Goal: Task Accomplishment & Management: Manage account settings

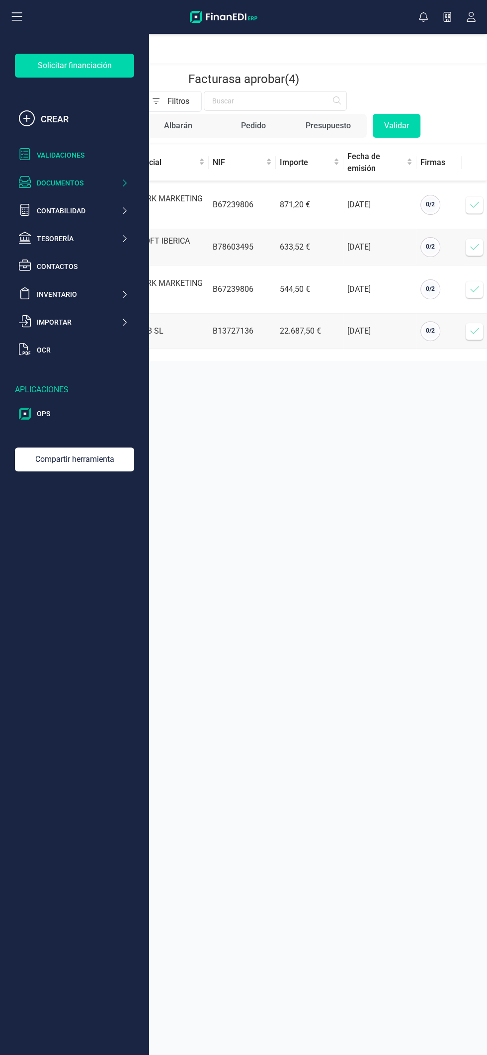
click at [105, 183] on div "Documentos" at bounding box center [79, 183] width 84 height 10
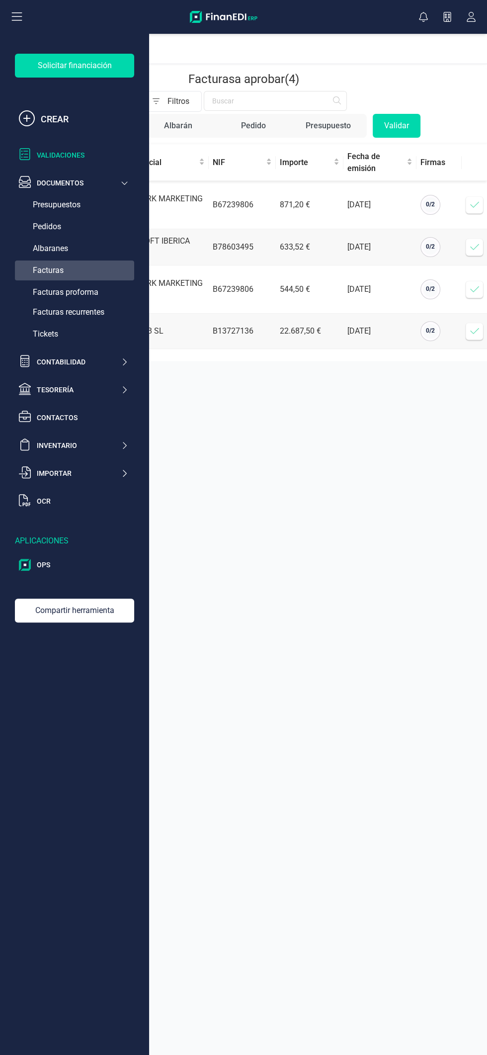
click at [86, 261] on div "Facturas" at bounding box center [74, 271] width 119 height 20
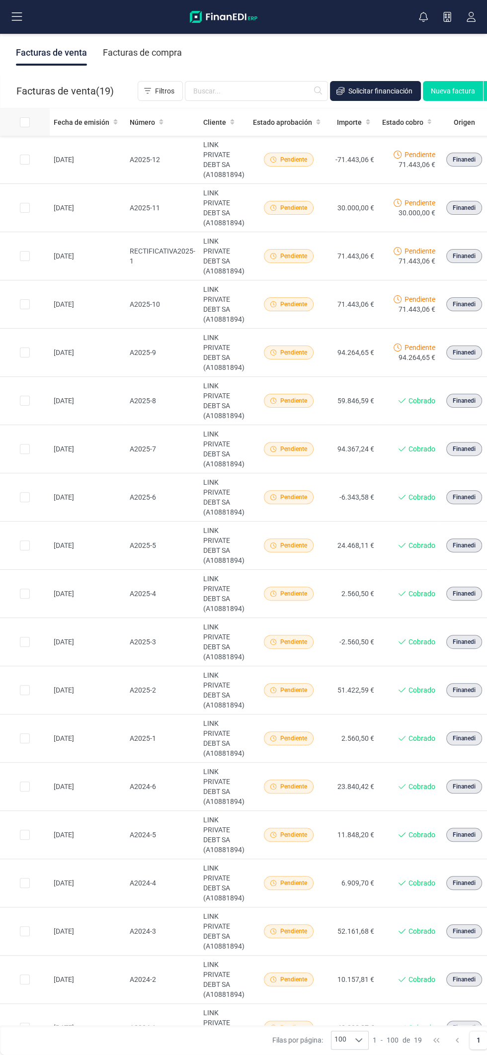
click at [38, 122] on div at bounding box center [33, 122] width 26 height 10
click at [38, 140] on td at bounding box center [25, 160] width 50 height 48
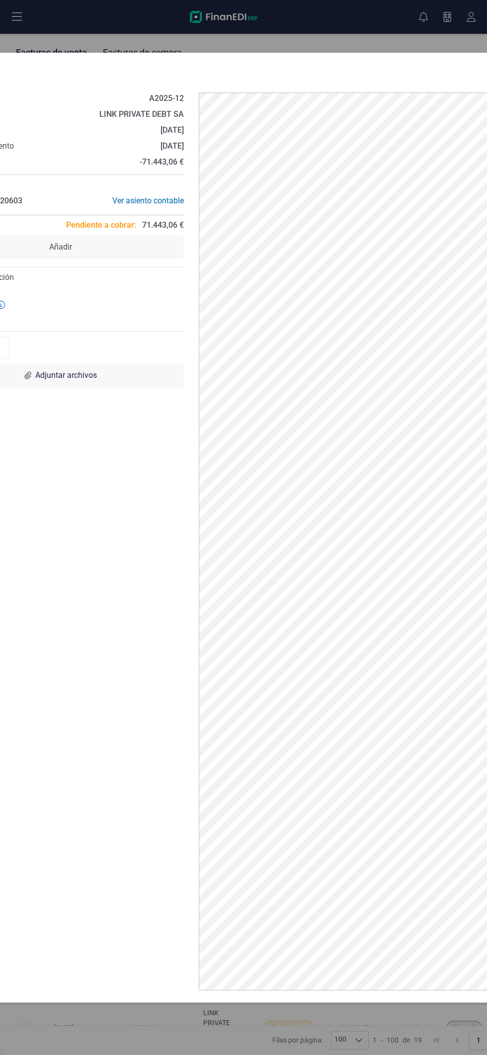
click at [45, 127] on div "[DATE]" at bounding box center [91, 130] width 185 height 12
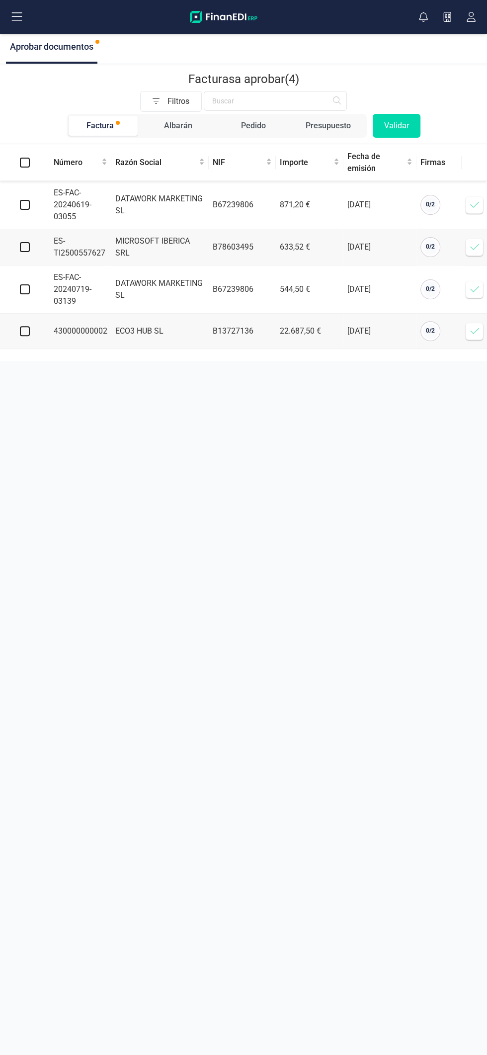
click at [26, 12] on button at bounding box center [17, 17] width 32 height 32
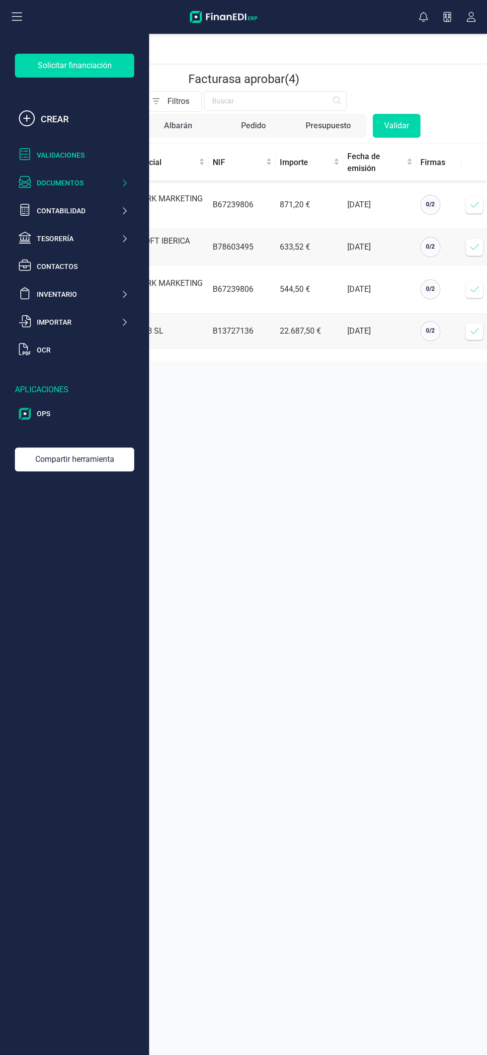
click at [93, 183] on div "Documentos" at bounding box center [79, 183] width 84 height 10
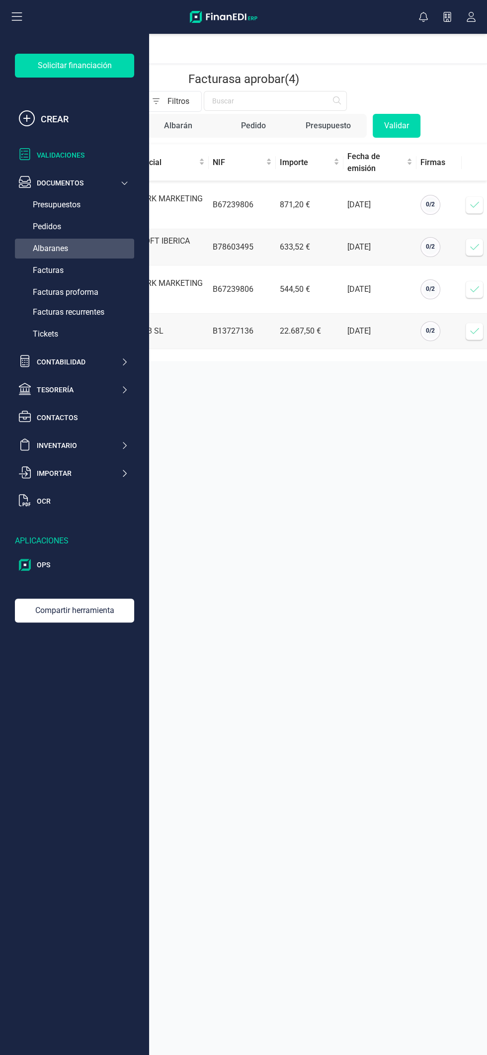
click at [89, 252] on div "Albaranes" at bounding box center [74, 249] width 119 height 20
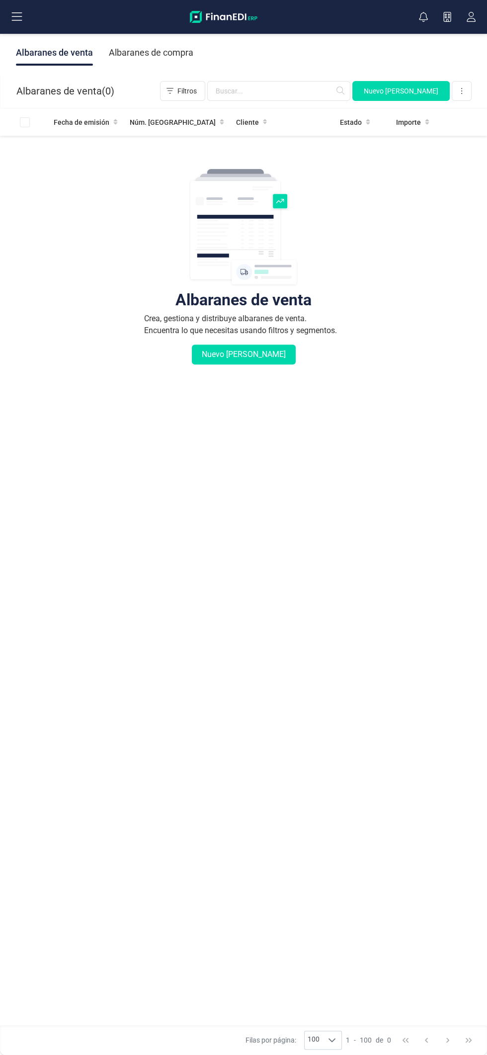
click at [27, 12] on button at bounding box center [17, 17] width 32 height 32
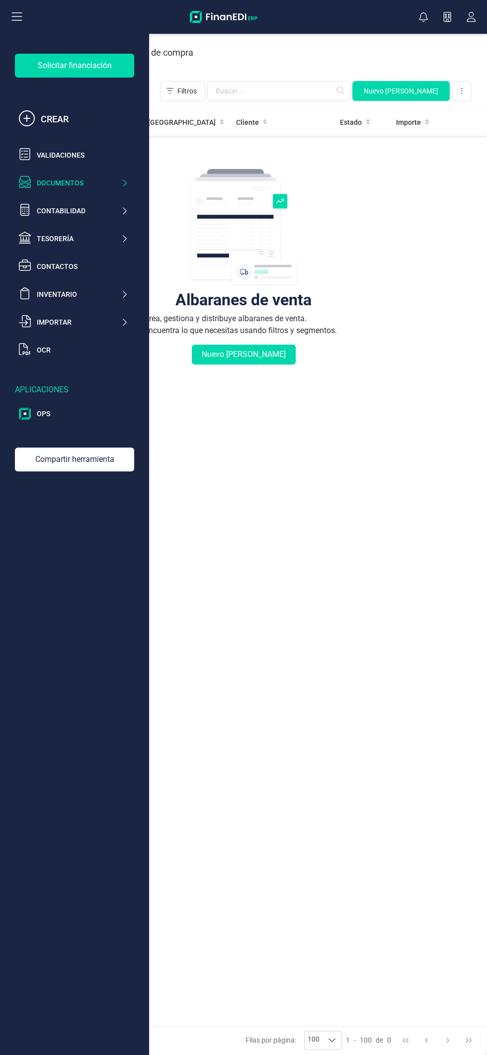
click at [27, 19] on button at bounding box center [17, 17] width 32 height 32
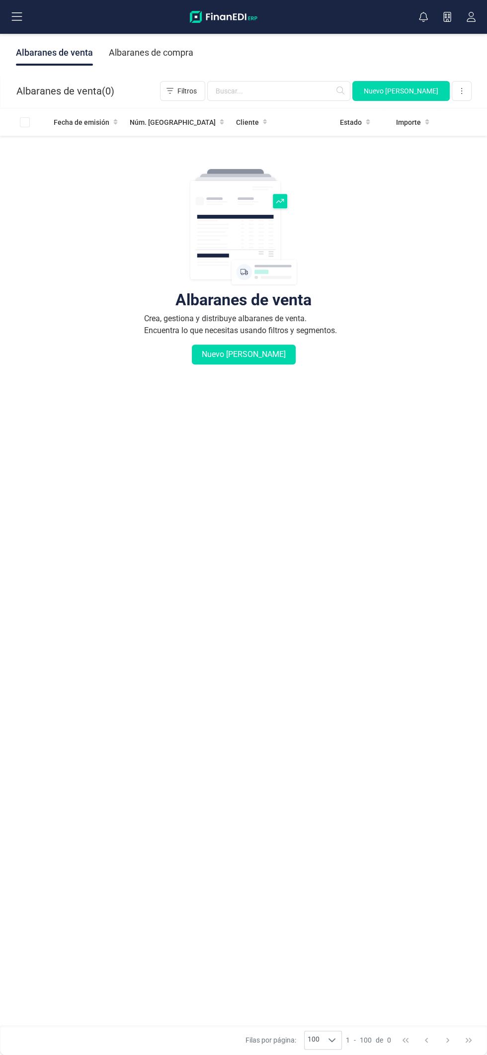
click at [26, 18] on button at bounding box center [17, 17] width 32 height 32
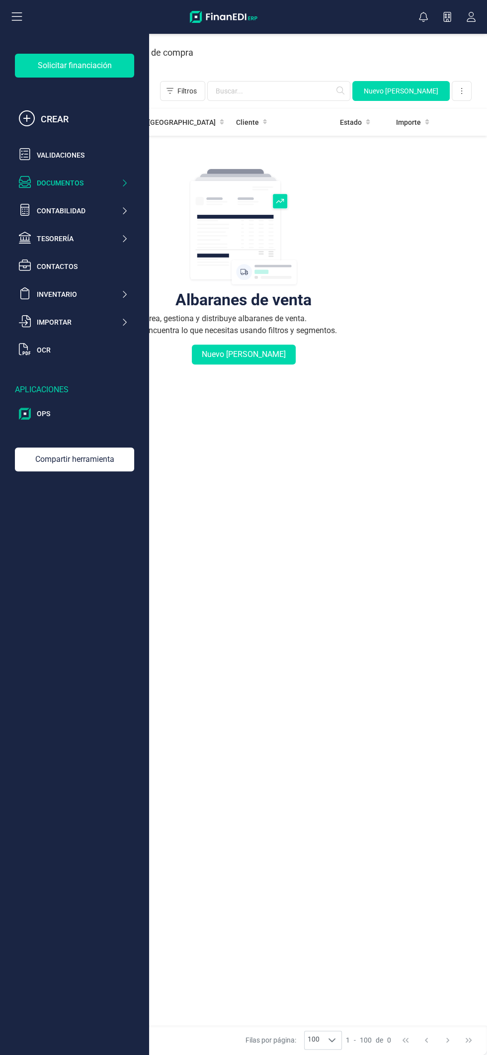
click at [124, 183] on icon at bounding box center [124, 183] width 7 height 10
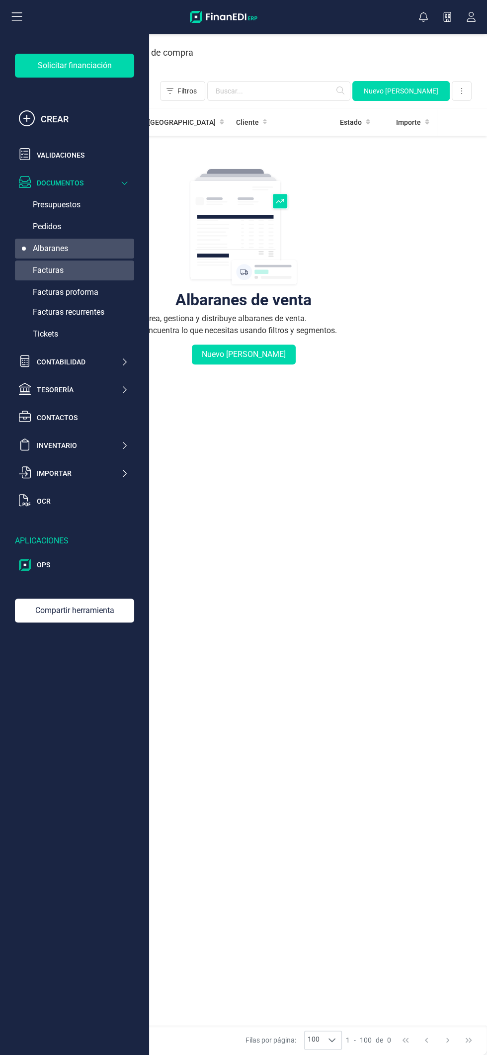
click at [90, 267] on div "Facturas" at bounding box center [74, 271] width 119 height 20
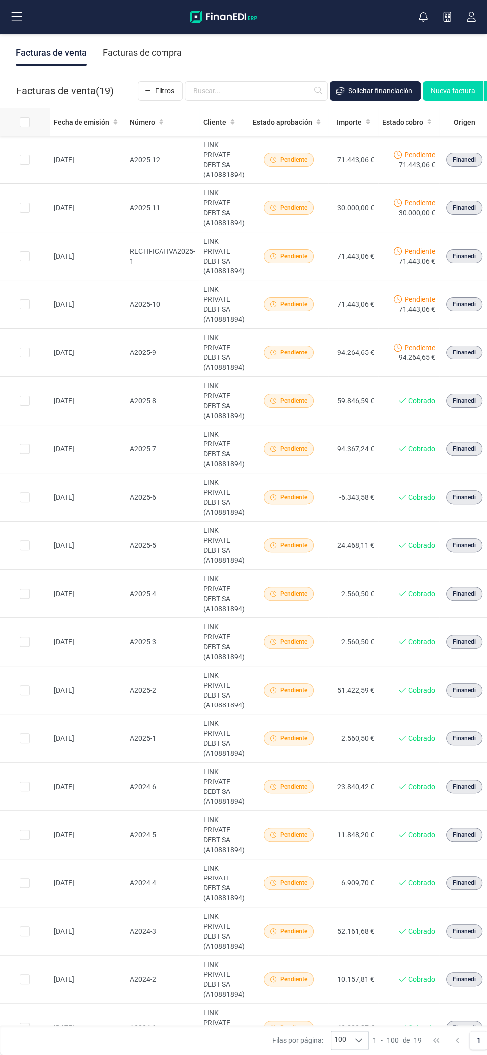
click at [26, 118] on input "All items unselected" at bounding box center [25, 122] width 10 height 10
checkbox input "true"
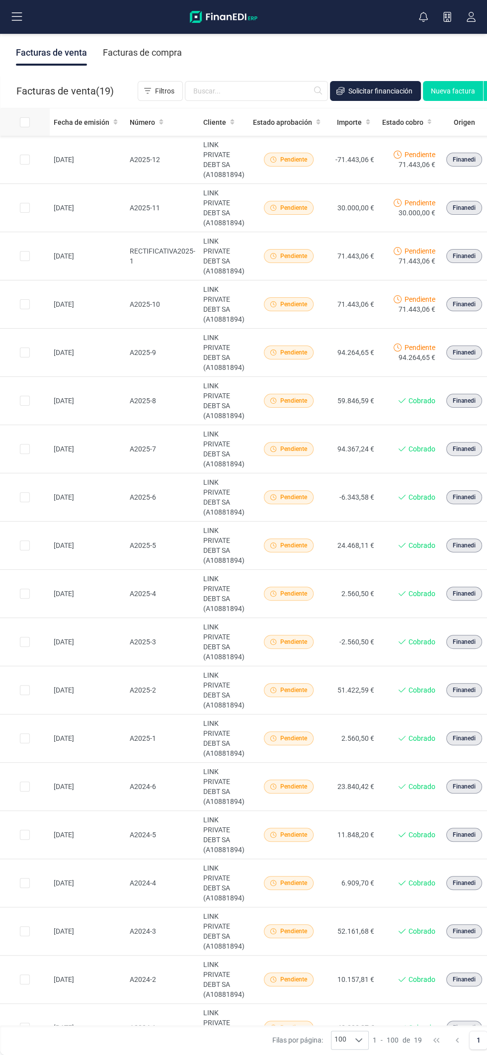
checkbox input "true"
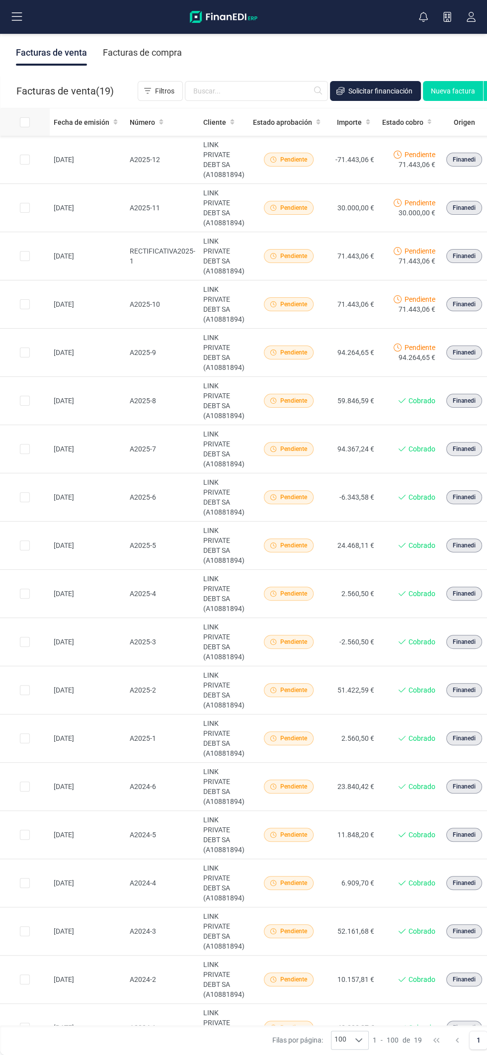
checkbox input "true"
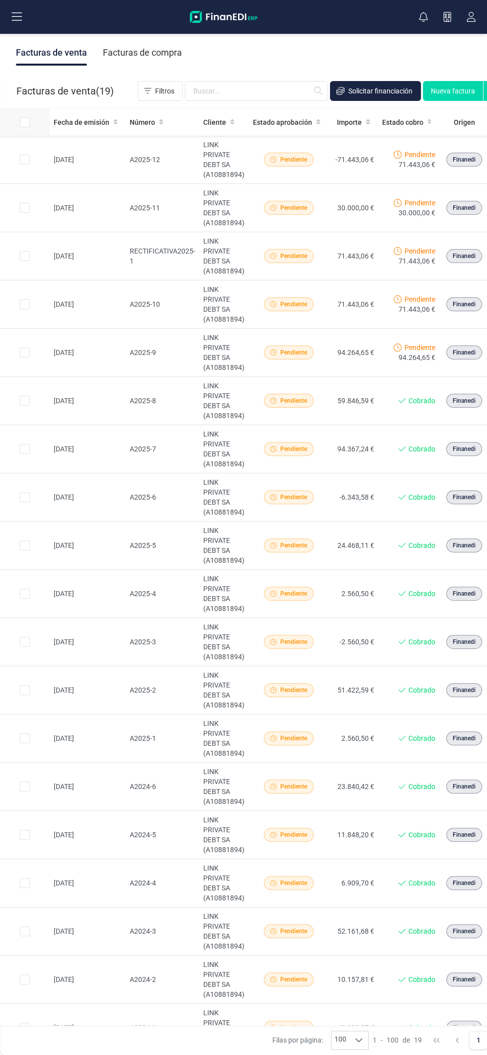
checkbox input "true"
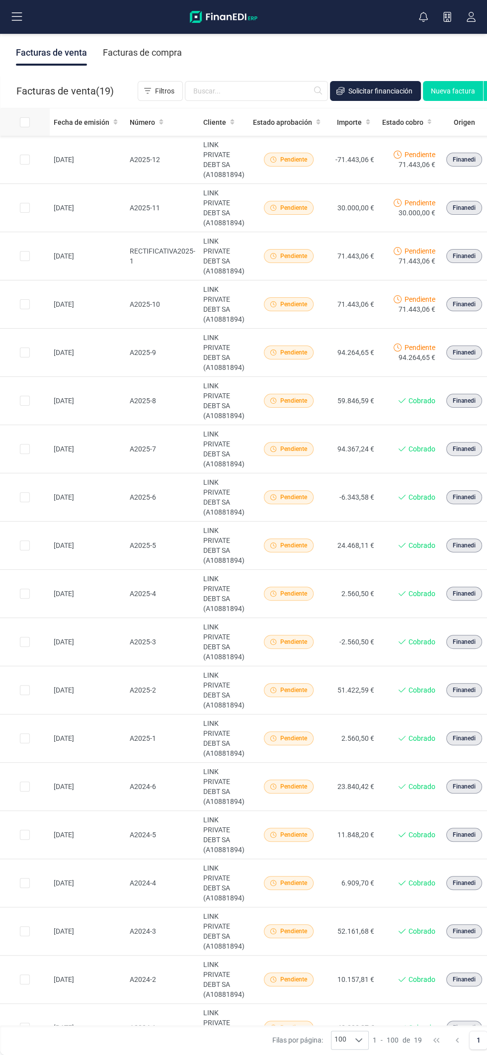
checkbox input "true"
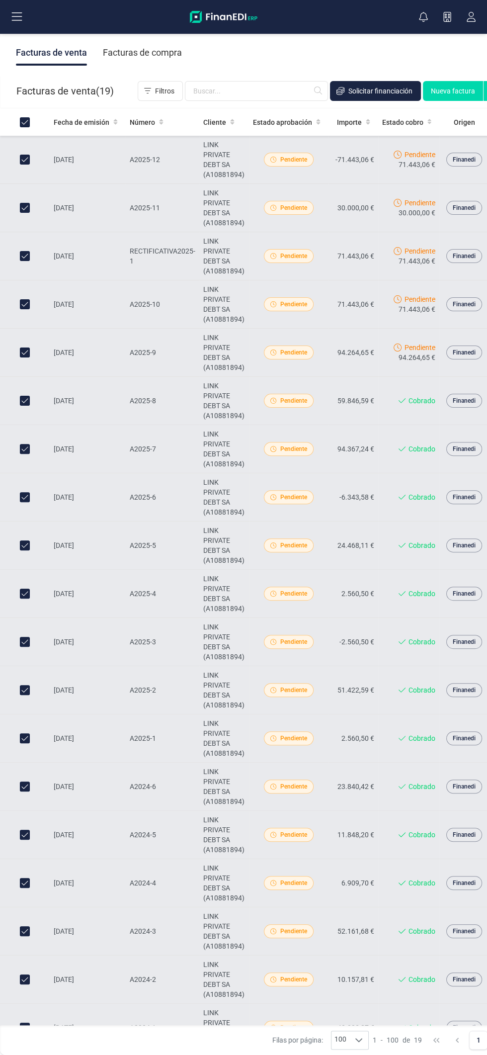
click at [24, 641] on input "Row Unselected 2166f7c7-5b44-413f-99cb-8995035137d8" at bounding box center [25, 642] width 10 height 10
checkbox input "false"
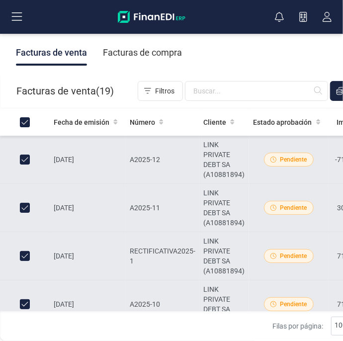
click at [21, 17] on icon at bounding box center [17, 17] width 12 height 12
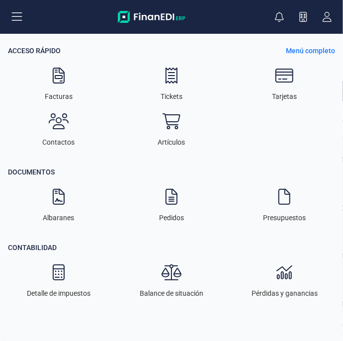
click at [321, 50] on p "Menú completo" at bounding box center [310, 51] width 49 height 10
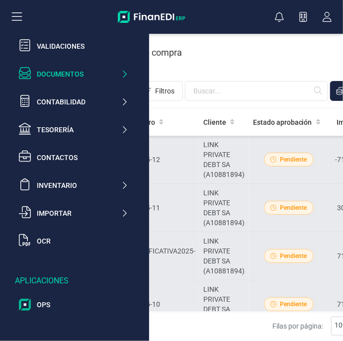
scroll to position [122, 0]
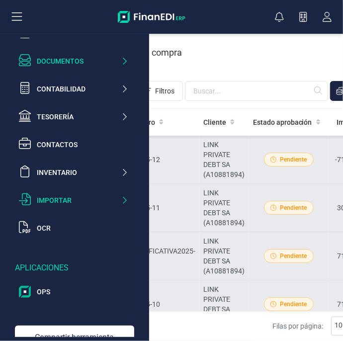
click at [119, 200] on div "Importar" at bounding box center [79, 200] width 84 height 10
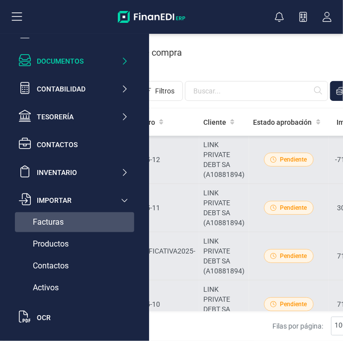
click at [88, 222] on div "Facturas" at bounding box center [74, 222] width 119 height 20
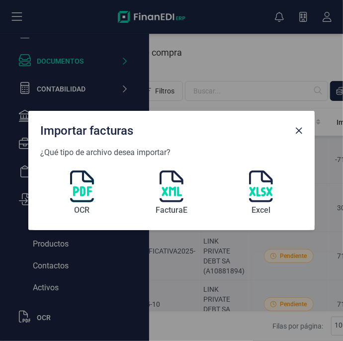
click at [88, 186] on img at bounding box center [82, 187] width 24 height 32
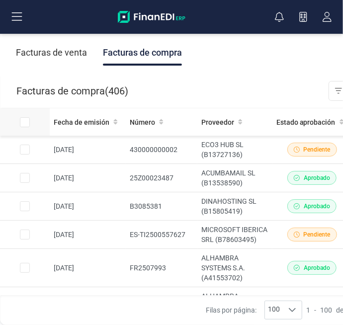
click at [26, 124] on input "All items unselected" at bounding box center [25, 122] width 10 height 10
checkbox input "true"
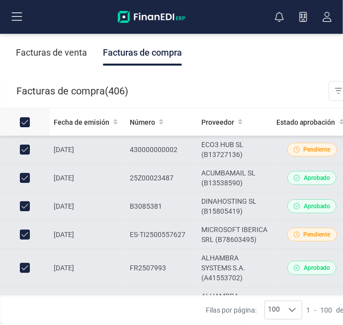
checkbox input "true"
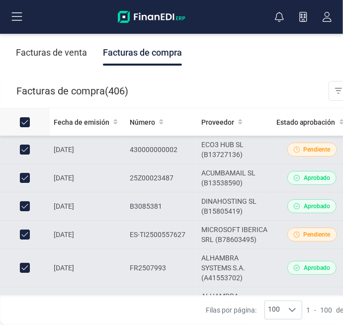
checkbox input "true"
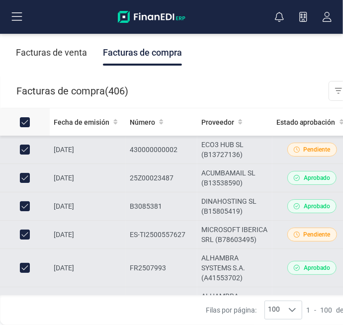
checkbox input "true"
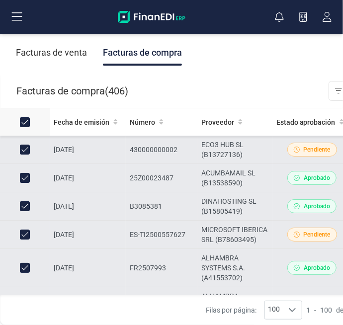
checkbox input "true"
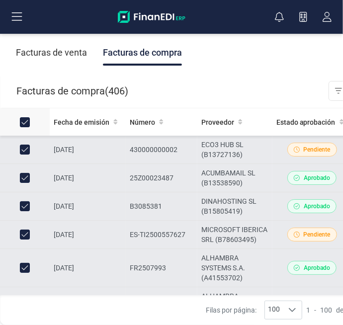
checkbox input "true"
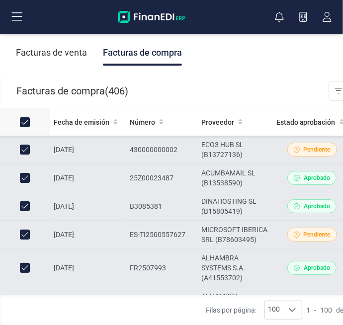
checkbox input "true"
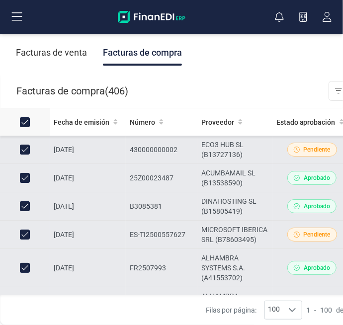
checkbox input "true"
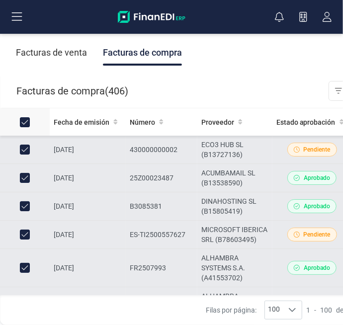
checkbox input "true"
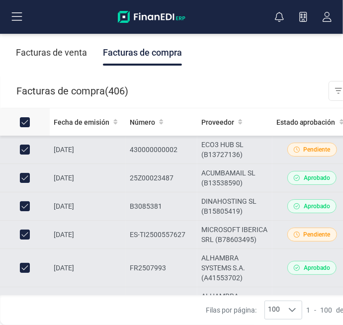
checkbox input "true"
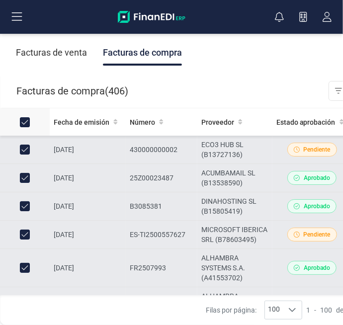
checkbox input "true"
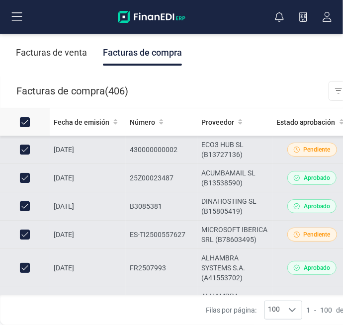
checkbox input "true"
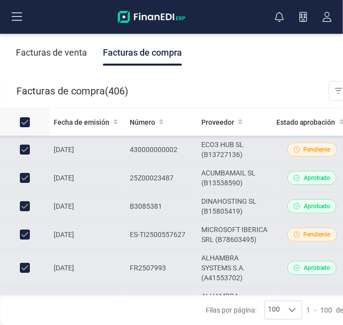
checkbox input "true"
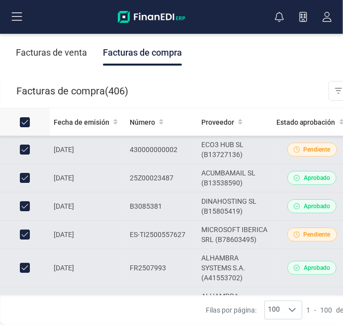
checkbox input "true"
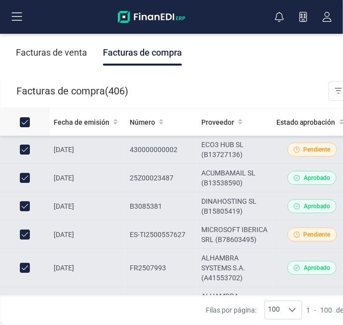
checkbox input "true"
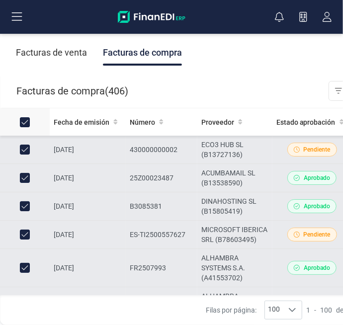
checkbox input "true"
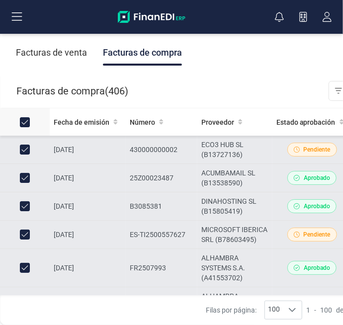
checkbox input "true"
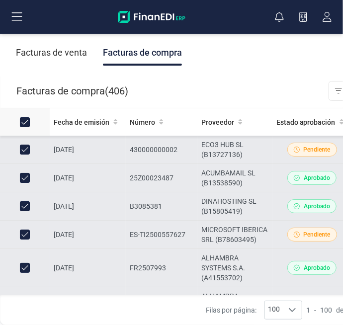
checkbox input "true"
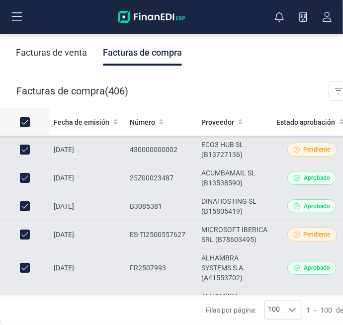
checkbox input "true"
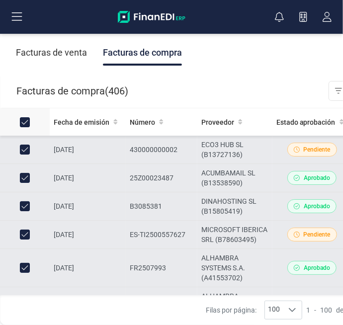
checkbox input "true"
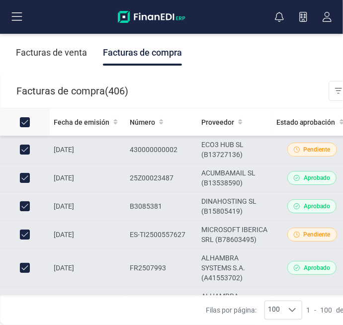
checkbox input "true"
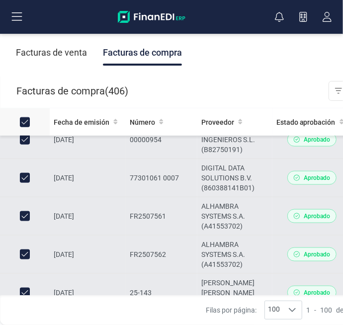
scroll to position [422, 0]
